Goal: Answer question/provide support

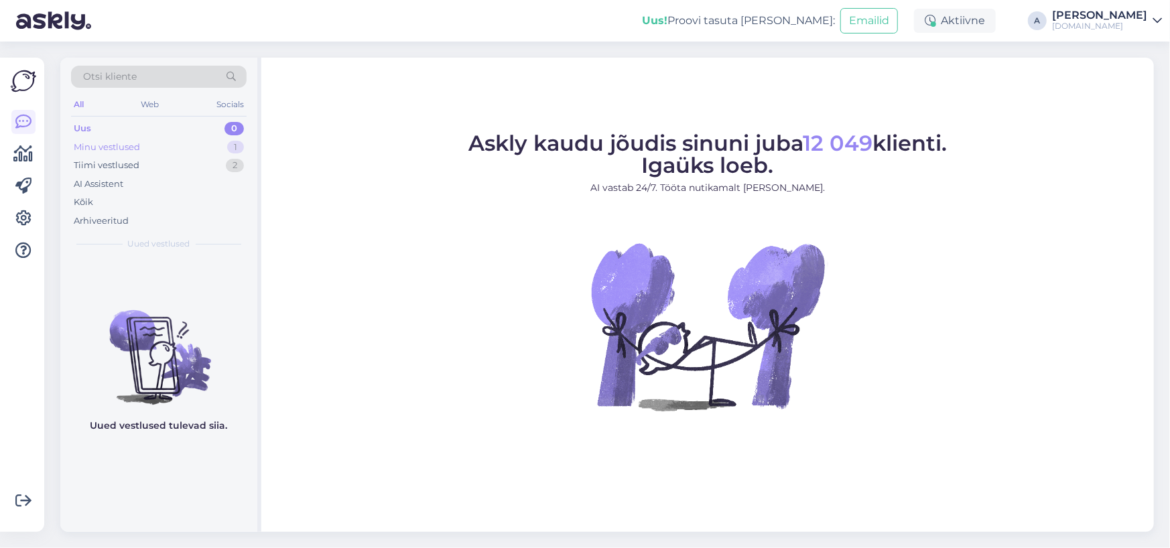
click at [218, 140] on div "Minu vestlused 1" at bounding box center [159, 147] width 176 height 19
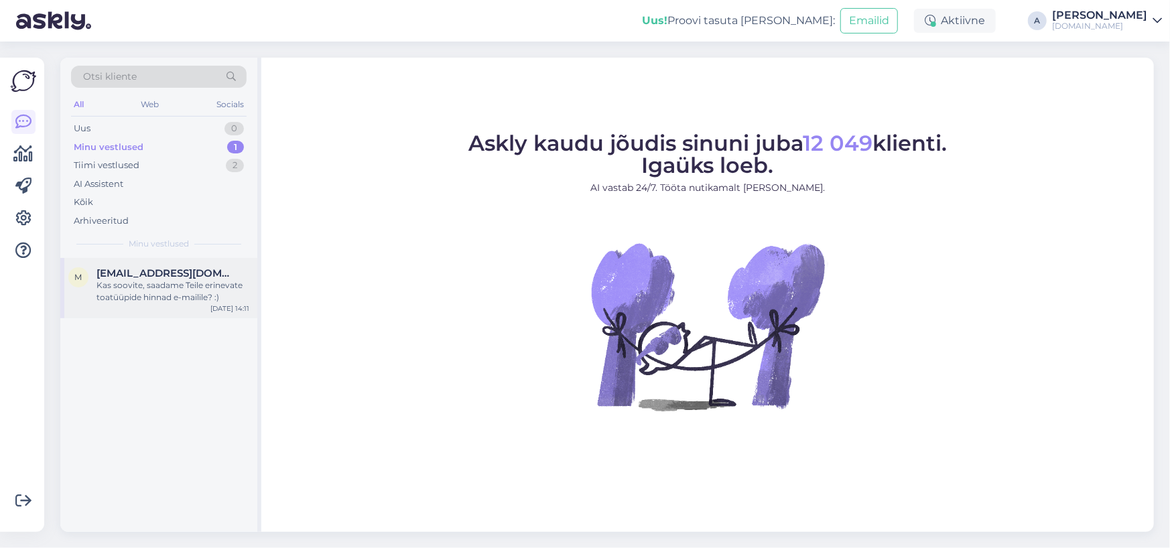
click at [232, 273] on div "[EMAIL_ADDRESS][DOMAIN_NAME]" at bounding box center [172, 273] width 153 height 12
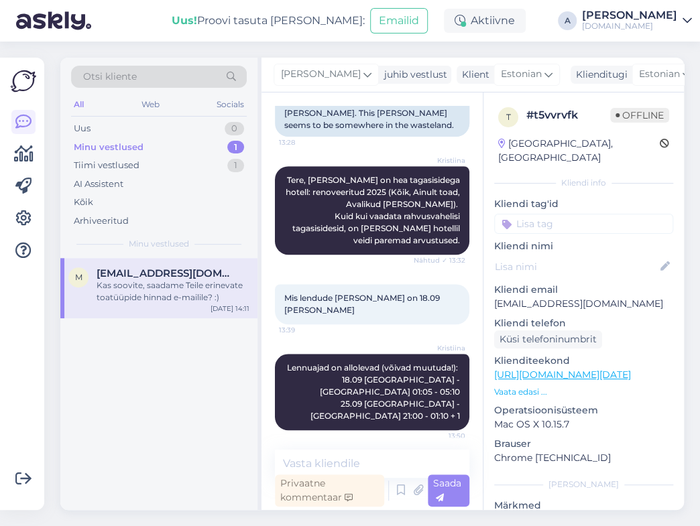
scroll to position [308, 0]
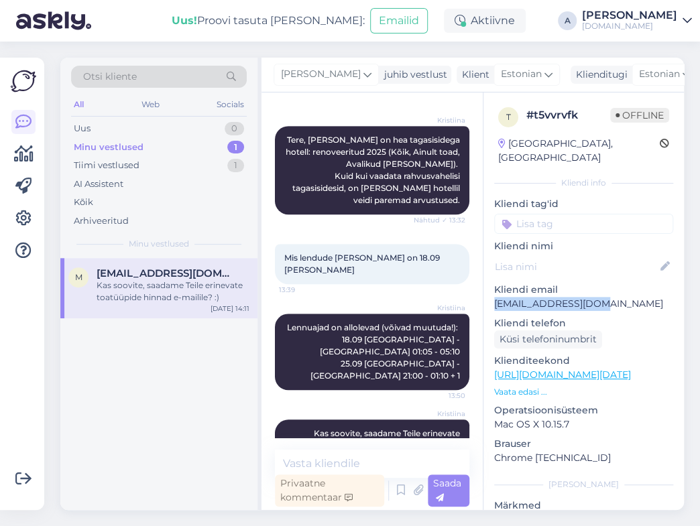
drag, startPoint x: 603, startPoint y: 285, endPoint x: 487, endPoint y: 284, distance: 115.9
click at [487, 284] on div "t # t5vvrvfk Offline [GEOGRAPHIC_DATA], [GEOGRAPHIC_DATA] Kliendi info Kliendi …" at bounding box center [583, 374] width 200 height 565
copy p "[EMAIL_ADDRESS][DOMAIN_NAME]"
click at [235, 124] on div "1" at bounding box center [235, 128] width 17 height 13
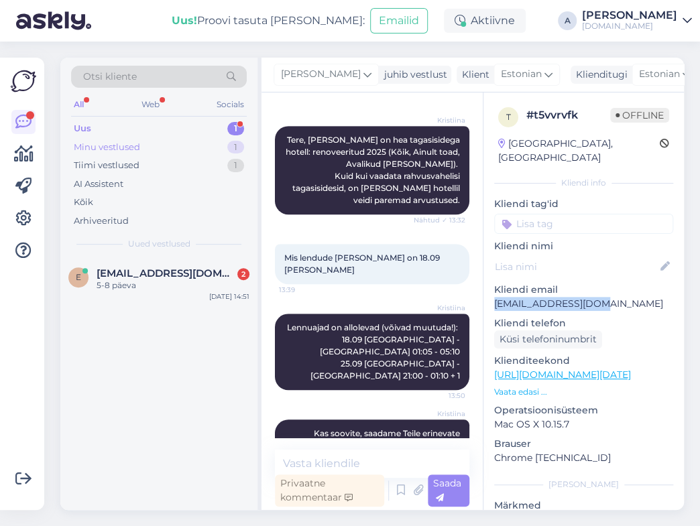
click at [235, 141] on div "1" at bounding box center [235, 147] width 17 height 13
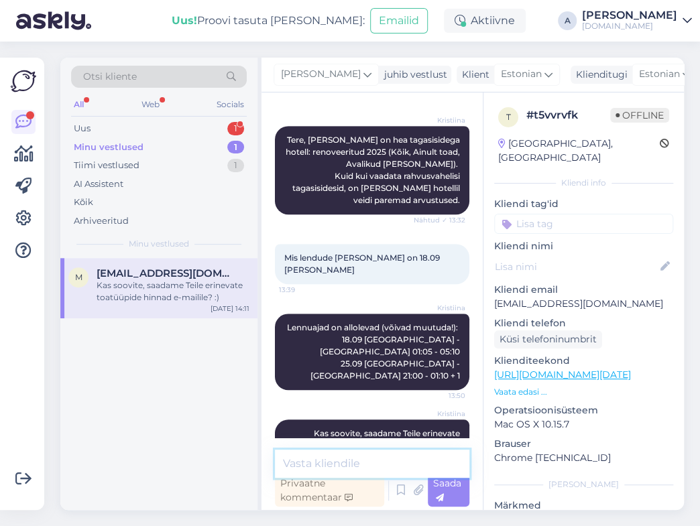
click at [391, 468] on textarea at bounding box center [372, 464] width 194 height 28
type textarea "Saatsin info emailile."
